Goal: Task Accomplishment & Management: Use online tool/utility

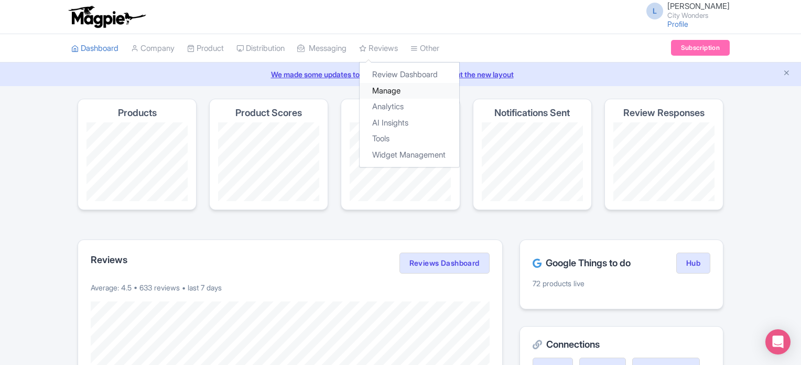
click at [403, 92] on link "Manage" at bounding box center [410, 91] width 100 height 16
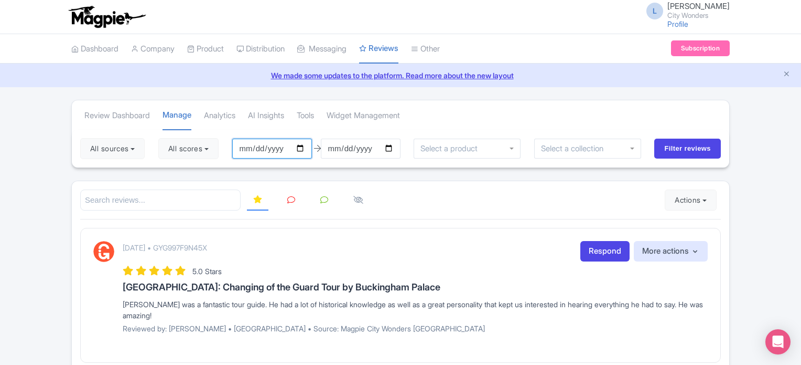
click at [303, 149] on input "2025-07-13" at bounding box center [272, 148] width 80 height 20
type input "[DATE]"
click at [210, 147] on button "All scores" at bounding box center [188, 148] width 60 height 21
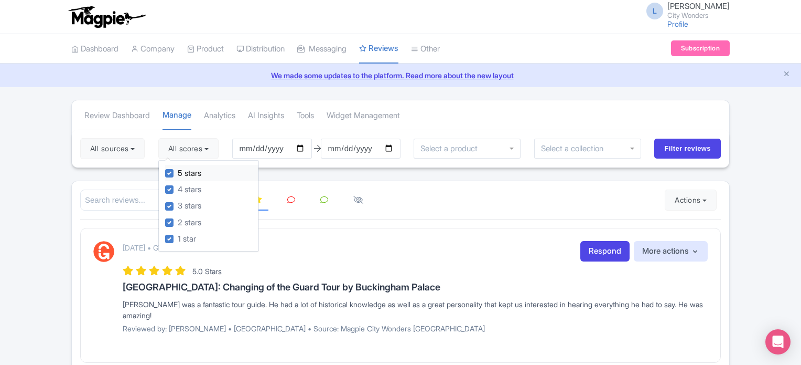
click at [178, 171] on label "5 stars" at bounding box center [190, 173] width 24 height 12
click at [178, 171] on input "5 stars" at bounding box center [181, 170] width 7 height 7
checkbox input "false"
click at [178, 187] on label "4 stars" at bounding box center [190, 190] width 24 height 12
click at [178, 187] on input "4 stars" at bounding box center [181, 186] width 7 height 7
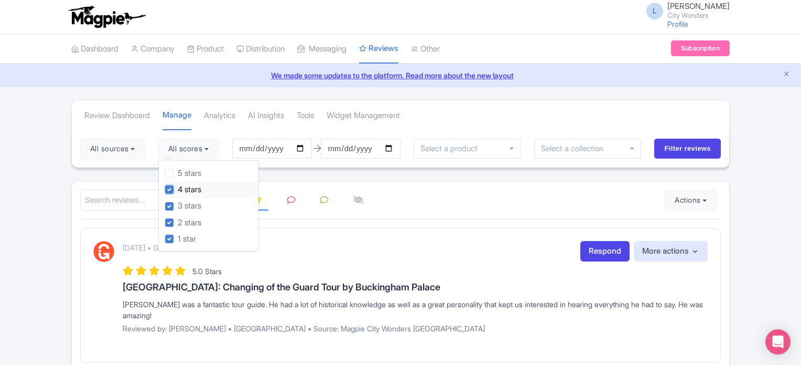
checkbox input "false"
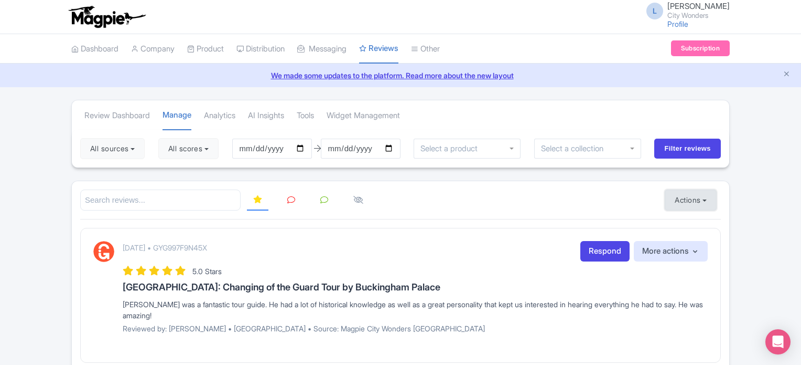
click at [688, 200] on button "Actions" at bounding box center [691, 199] width 52 height 21
click at [679, 225] on link "Import new reviews" at bounding box center [727, 226] width 123 height 20
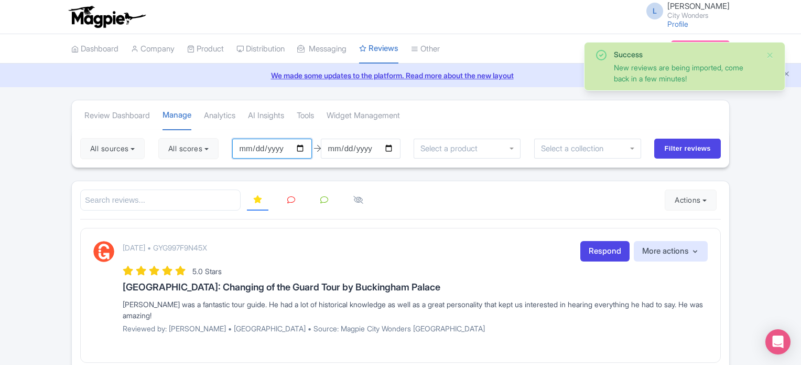
click at [304, 143] on input "[DATE]" at bounding box center [272, 148] width 80 height 20
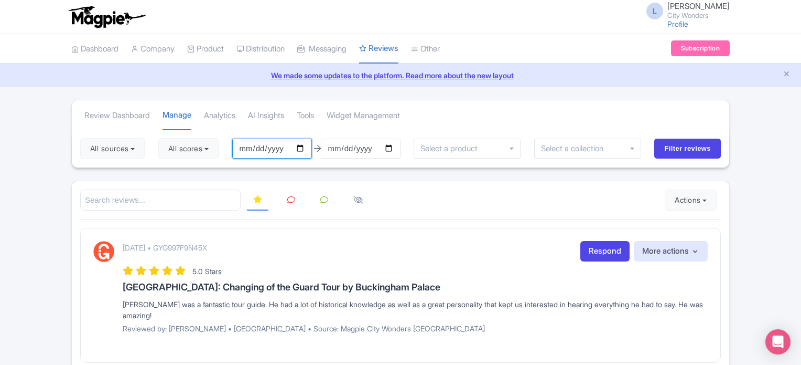
type input "[DATE]"
click at [207, 151] on button "All scores" at bounding box center [188, 148] width 60 height 21
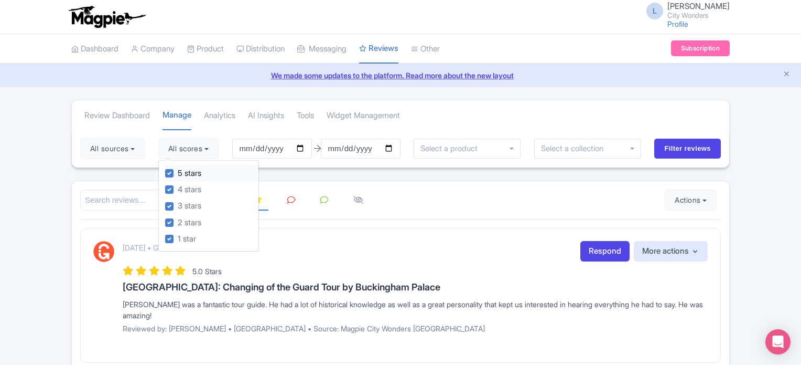
click at [178, 172] on label "5 stars" at bounding box center [190, 173] width 24 height 12
click at [178, 172] on input "5 stars" at bounding box center [181, 170] width 7 height 7
checkbox input "false"
click at [178, 186] on label "4 stars" at bounding box center [190, 190] width 24 height 12
click at [178, 186] on input "4 stars" at bounding box center [181, 186] width 7 height 7
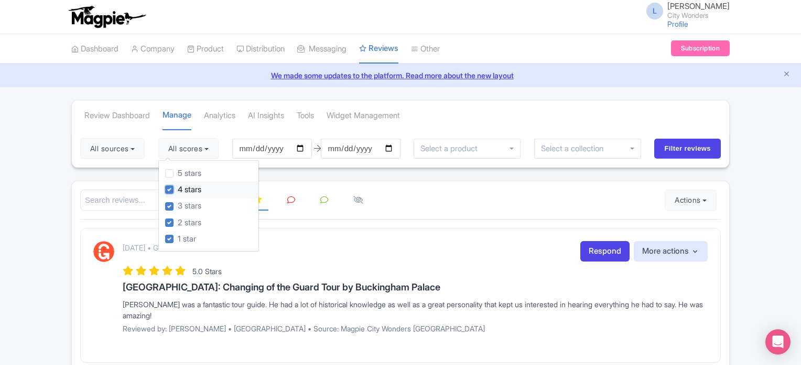
checkbox input "false"
click at [328, 194] on link at bounding box center [324, 200] width 20 height 20
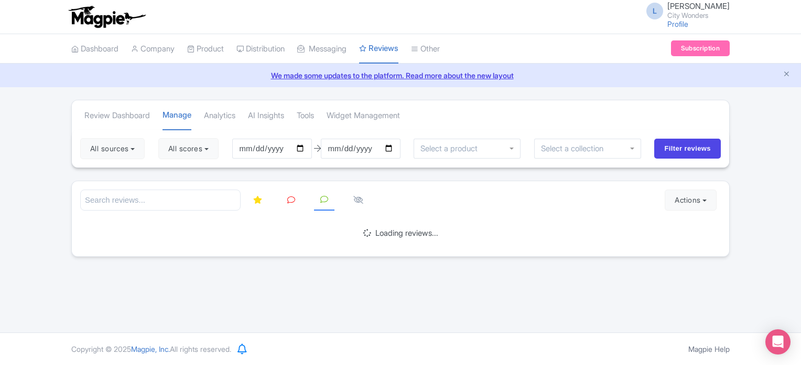
click at [288, 192] on link at bounding box center [291, 200] width 20 height 20
click at [675, 149] on input "Filter reviews" at bounding box center [688, 148] width 67 height 20
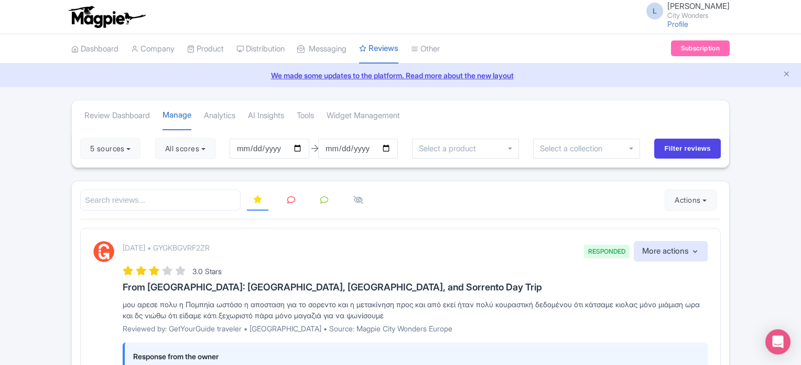
click at [292, 193] on link at bounding box center [291, 200] width 20 height 20
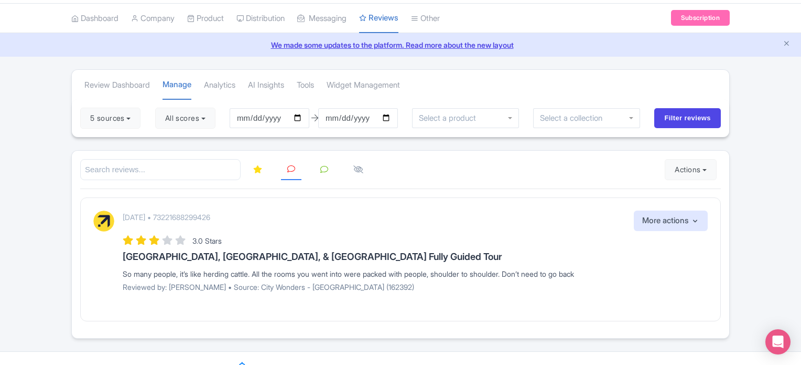
scroll to position [47, 0]
